Goal: Use online tool/utility: Utilize a website feature to perform a specific function

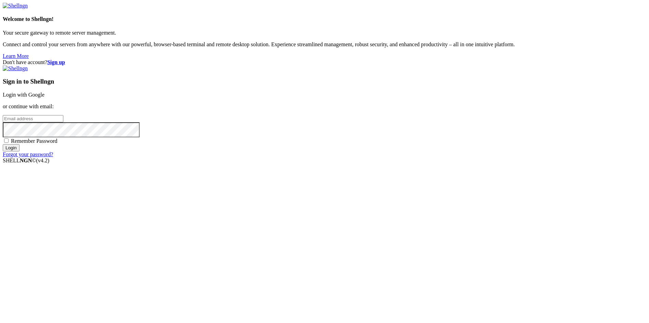
click at [45, 98] on link "Login with Google" at bounding box center [24, 95] width 42 height 6
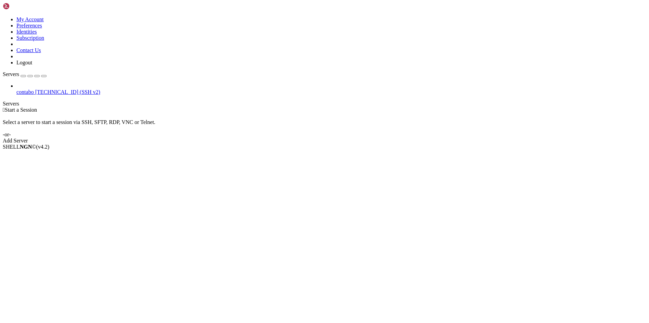
click at [54, 89] on span "[TECHNICAL_ID] (SSH v2)" at bounding box center [67, 92] width 65 height 6
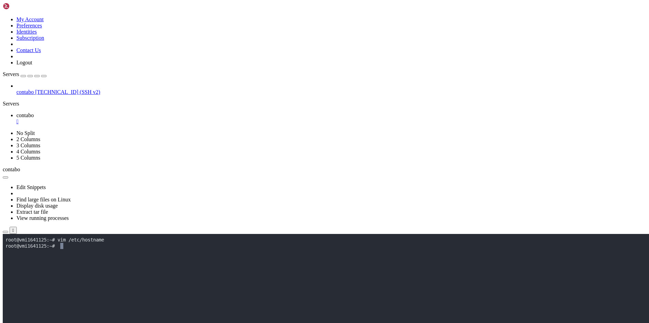
click at [123, 118] on div "" at bounding box center [331, 121] width 630 height 6
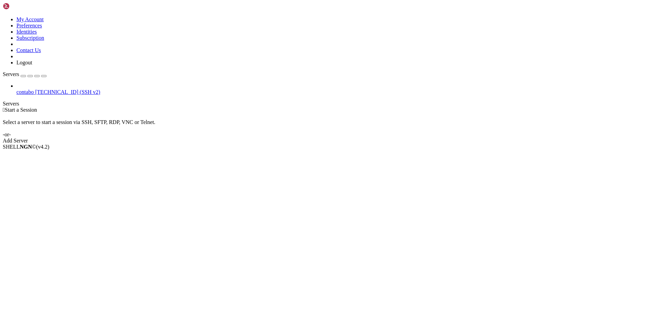
click at [34, 89] on span "contabo" at bounding box center [24, 92] width 17 height 6
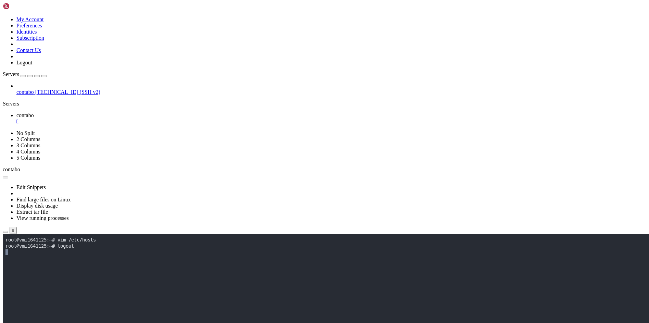
click at [34, 89] on span "contabo" at bounding box center [24, 92] width 17 height 6
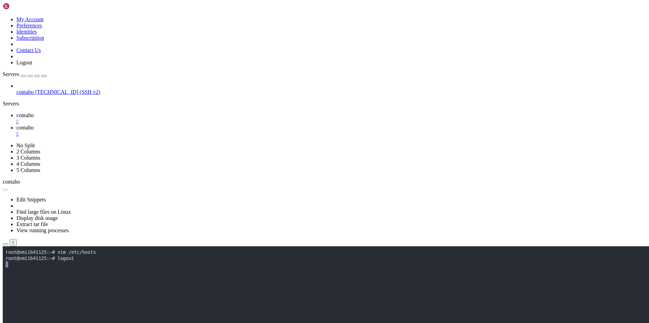
click at [121, 118] on div "" at bounding box center [331, 121] width 630 height 6
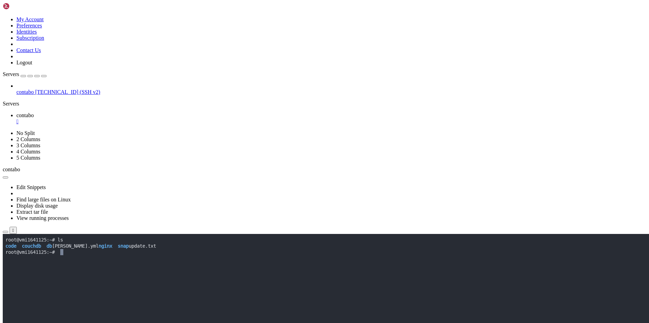
click at [65, 89] on span "[TECHNICAL_ID] (SSH v2)" at bounding box center [67, 92] width 65 height 6
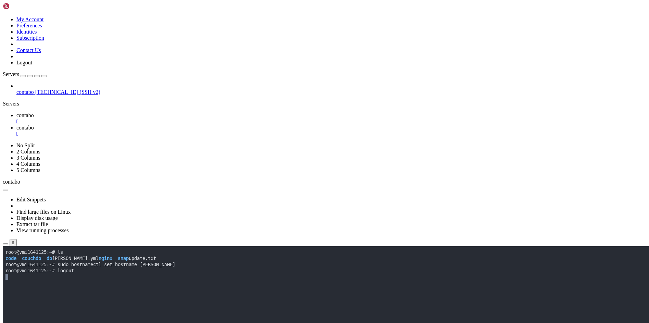
scroll to position [0, 0]
click at [163, 131] on div "" at bounding box center [331, 134] width 630 height 6
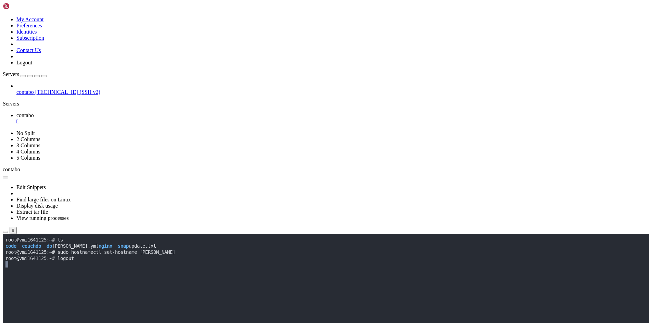
click at [30, 253] on button "Reconnect" at bounding box center [16, 256] width 27 height 7
drag, startPoint x: 84, startPoint y: 242, endPoint x: 134, endPoint y: 289, distance: 68.8
click at [33, 240] on x-row "Connecting [TECHNICAL_ID]..." at bounding box center [283, 240] width 557 height 6
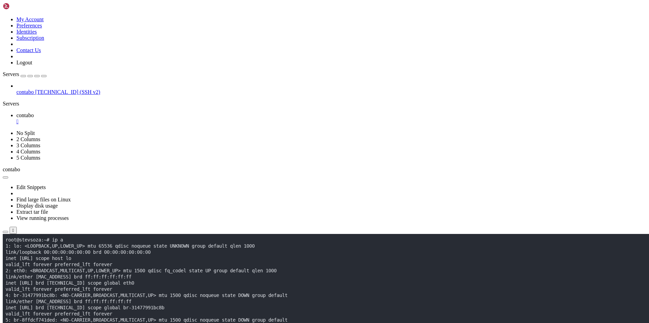
scroll to position [122, 0]
drag, startPoint x: 30, startPoint y: 283, endPoint x: 71, endPoint y: 282, distance: 40.7
click at [71, 282] on x-row "inet [URL] brd [TECHNICAL_ID] scope global eth0" at bounding box center [283, 283] width 557 height 6
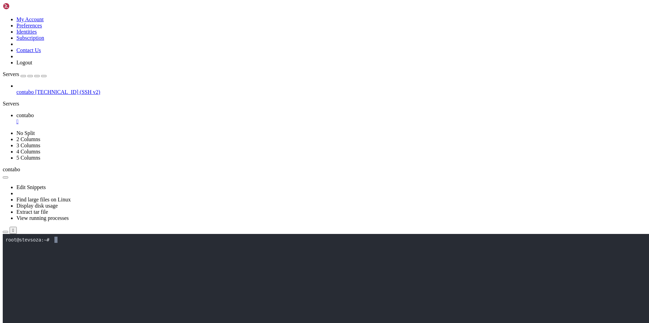
scroll to position [0, 0]
